Goal: Information Seeking & Learning: Learn about a topic

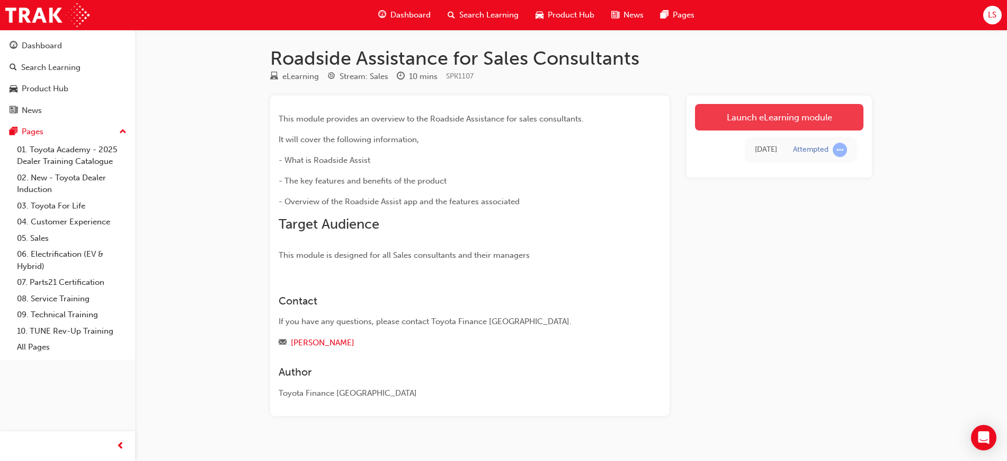
click at [766, 110] on link "Launch eLearning module" at bounding box center [779, 117] width 169 height 26
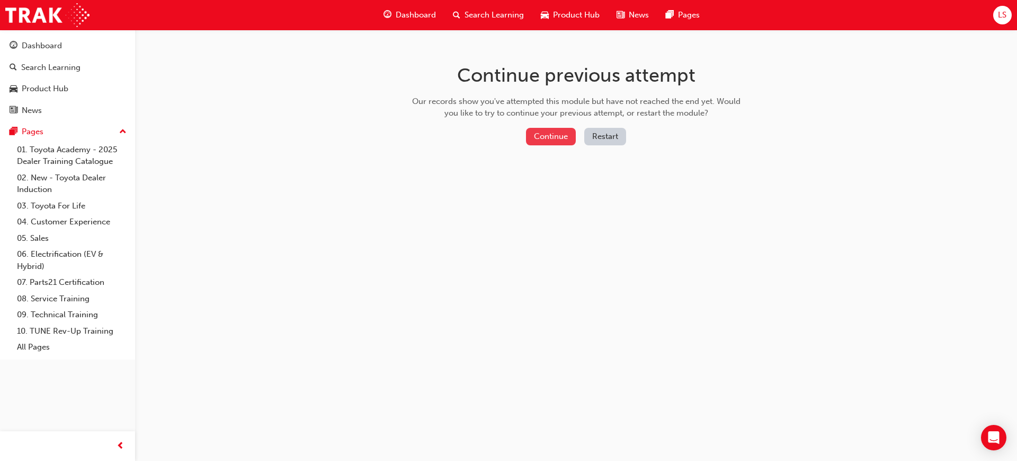
click at [545, 140] on button "Continue" at bounding box center [551, 136] width 50 height 17
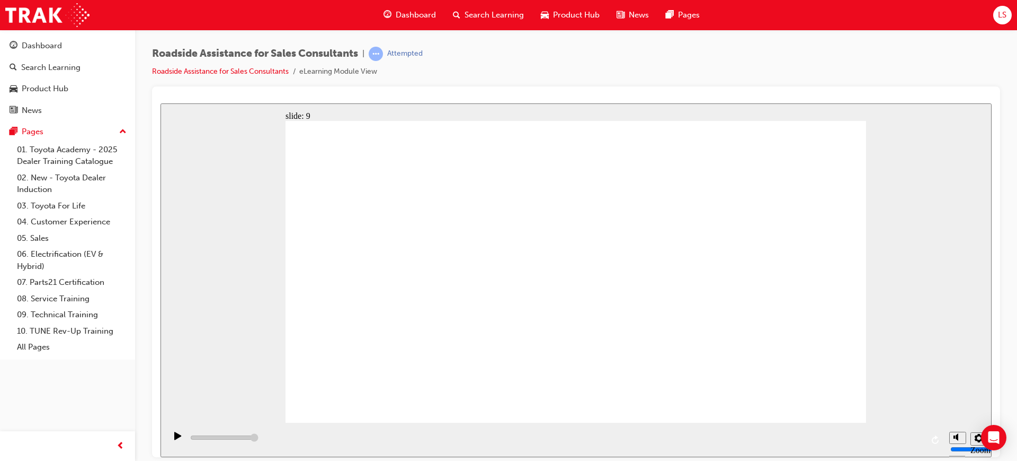
type input "23000"
checkbox input "true"
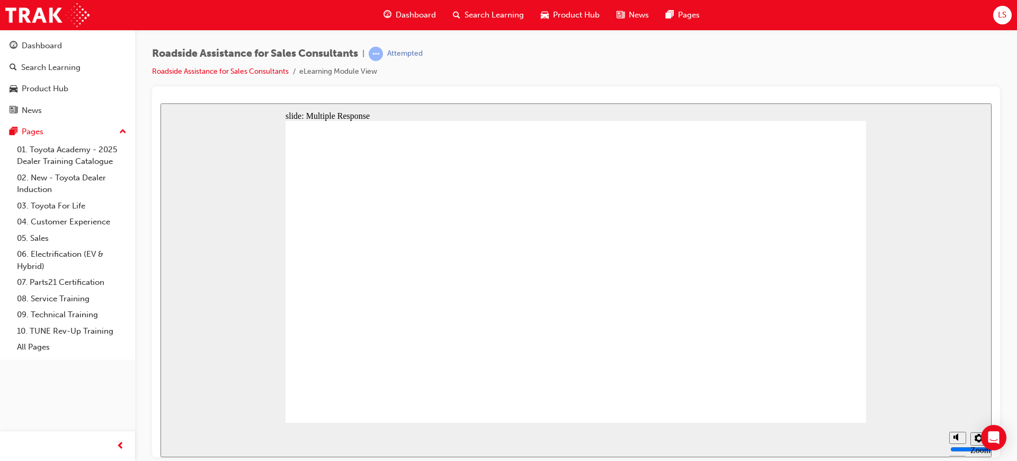
checkbox input "true"
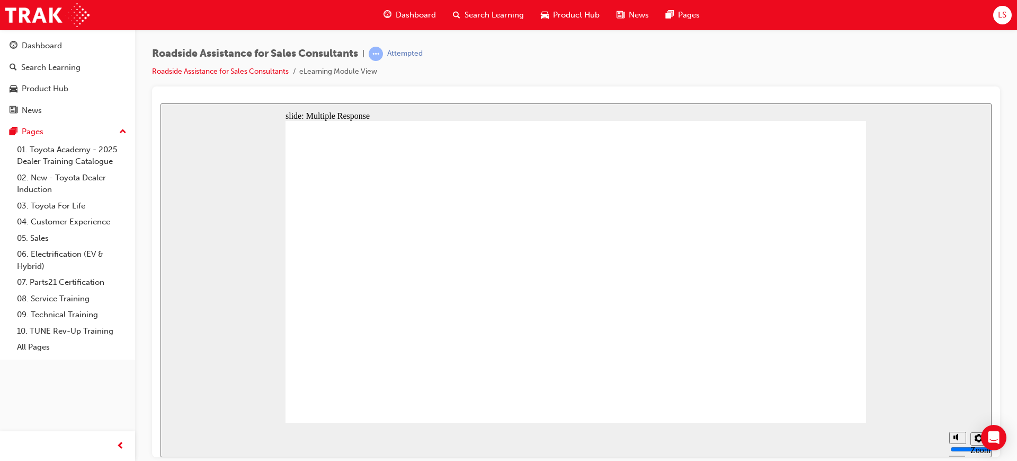
checkbox input "true"
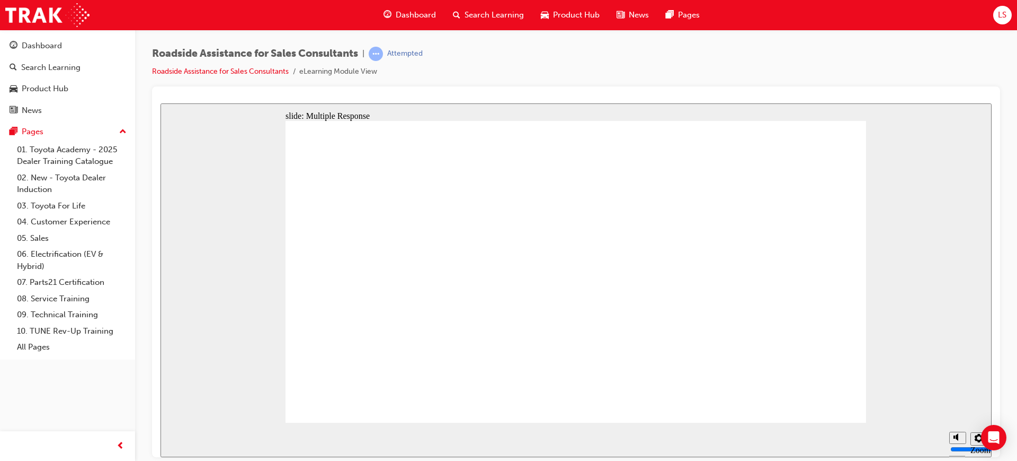
checkbox input "true"
drag, startPoint x: 791, startPoint y: 376, endPoint x: 800, endPoint y: 365, distance: 15.1
checkbox input "true"
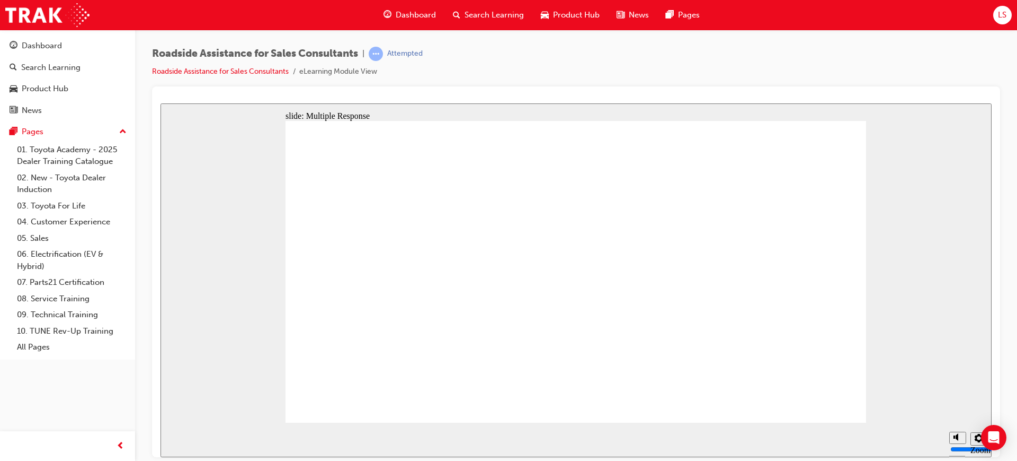
checkbox input "false"
checkbox input "true"
